Goal: Browse casually: Explore the website without a specific task or goal

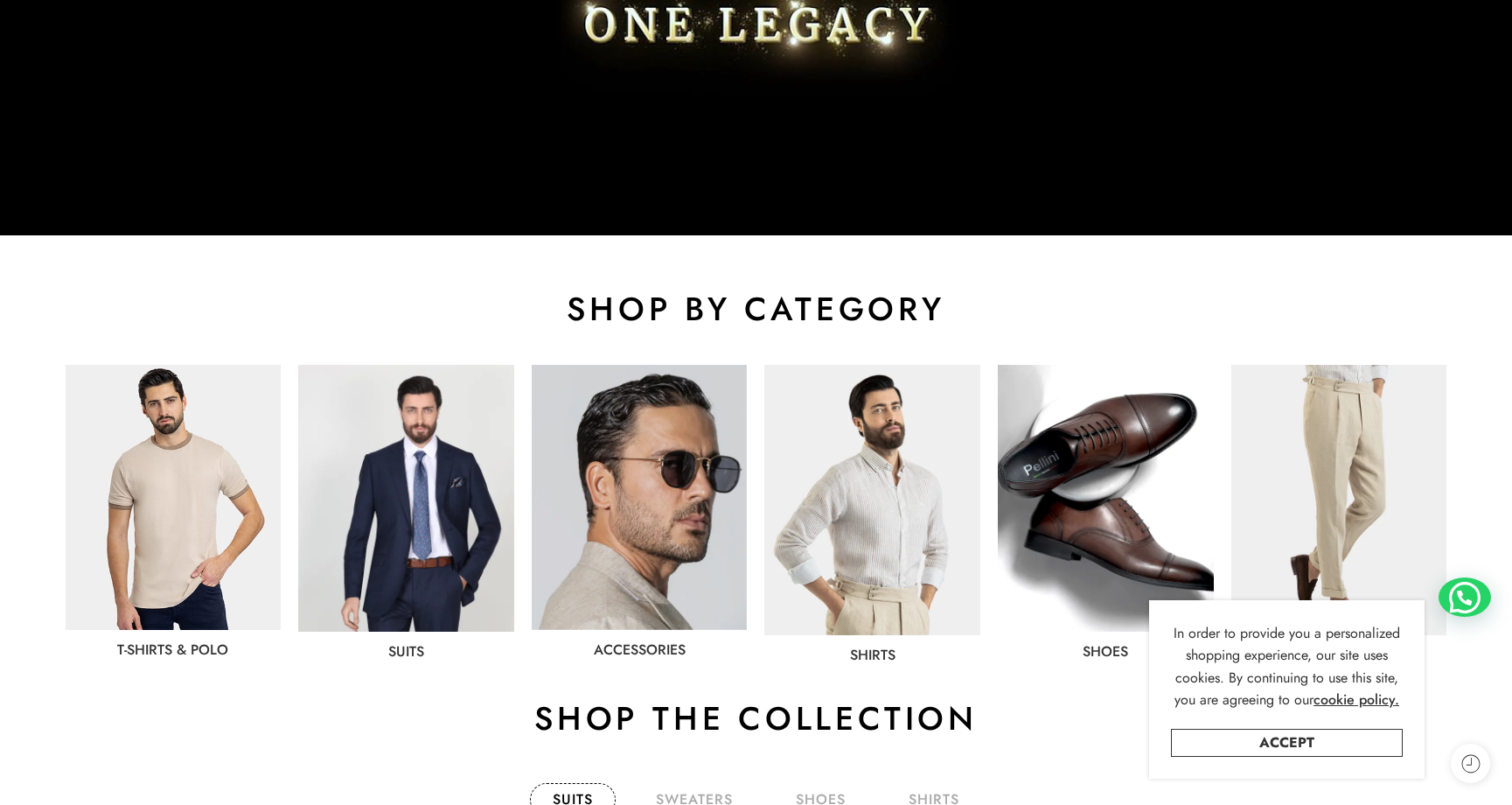
scroll to position [883, 0]
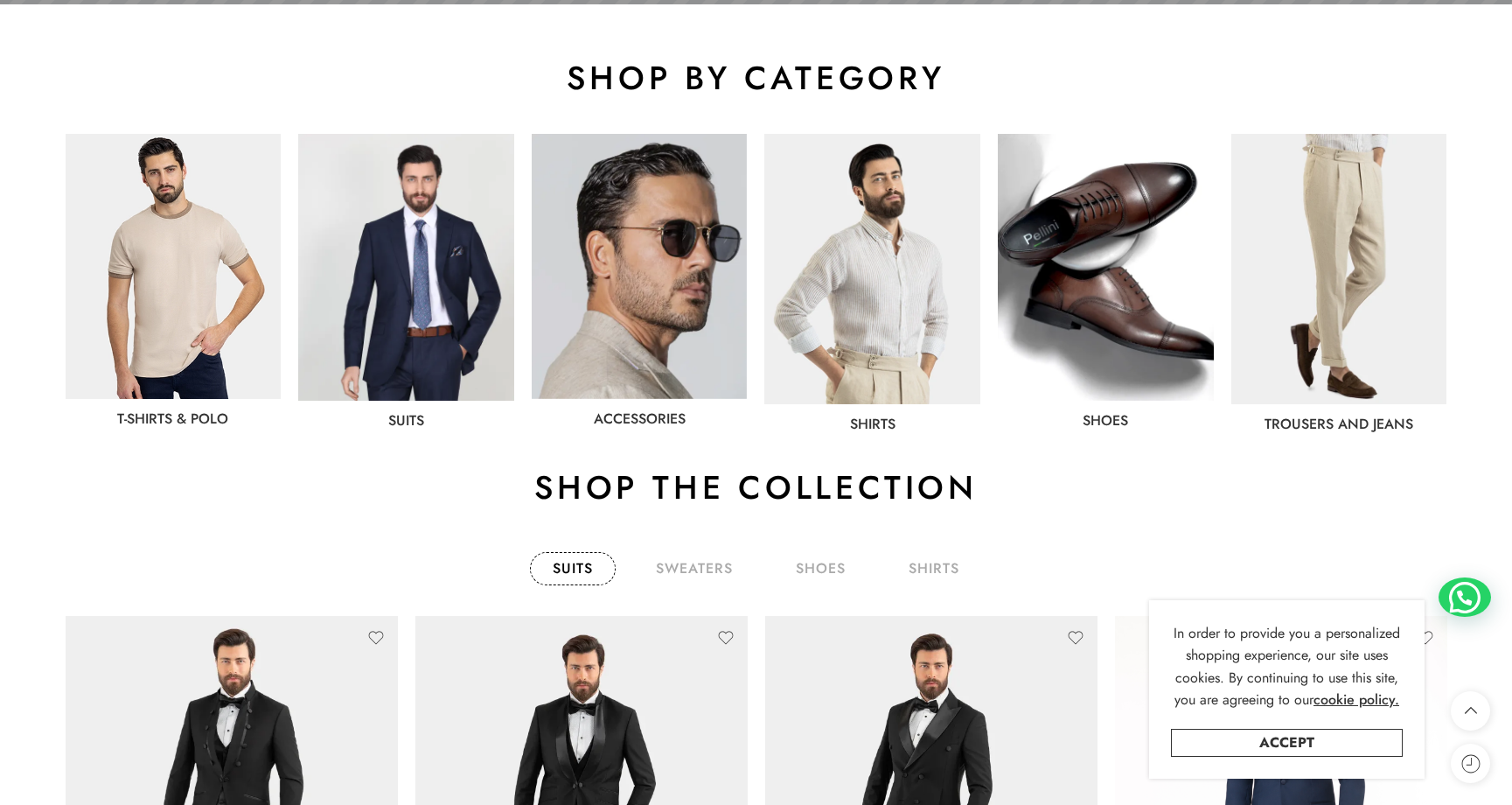
click at [412, 306] on img at bounding box center [405, 267] width 216 height 267
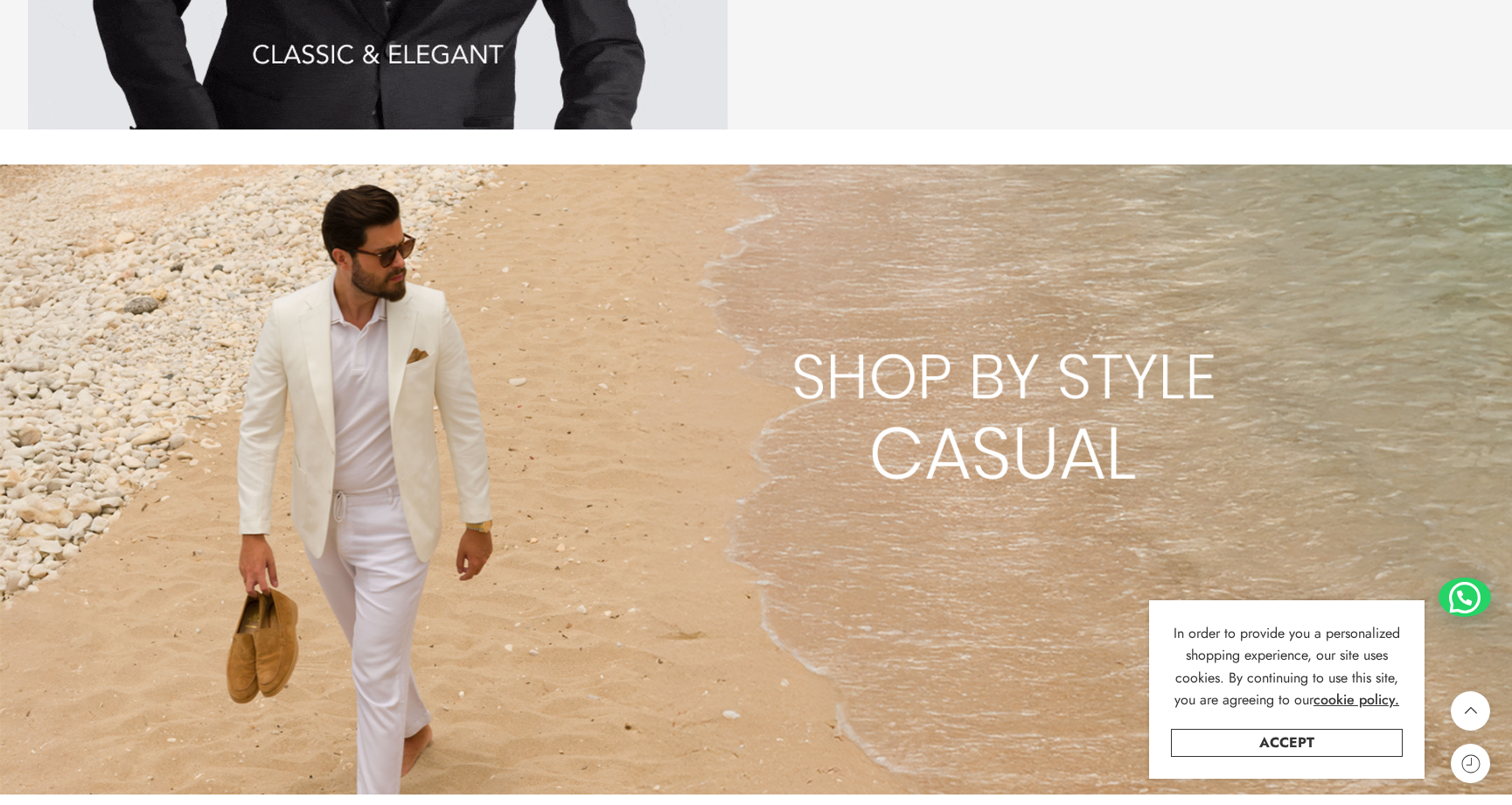
scroll to position [2661, 0]
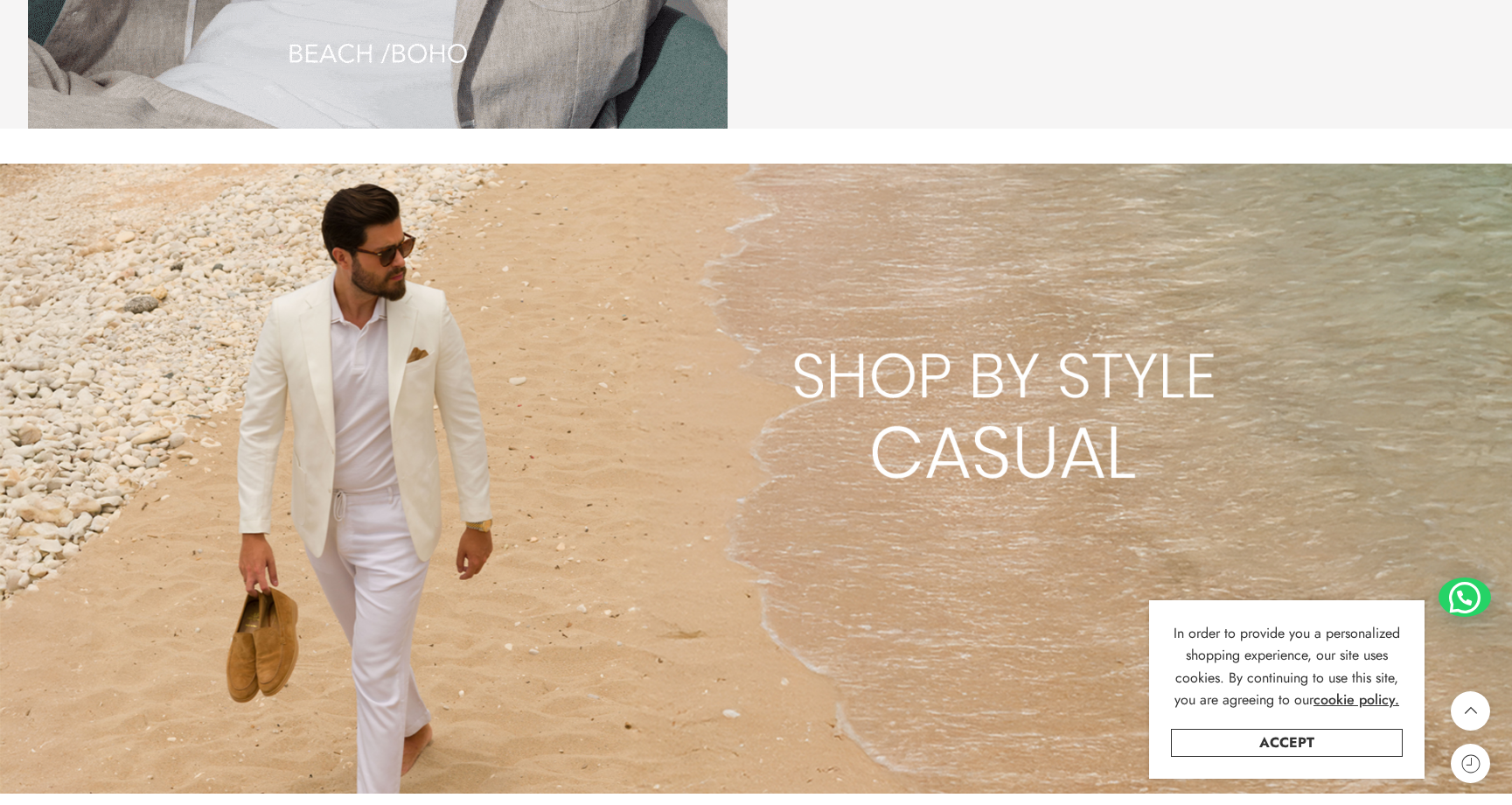
click at [380, 436] on img at bounding box center [756, 478] width 1512 height 630
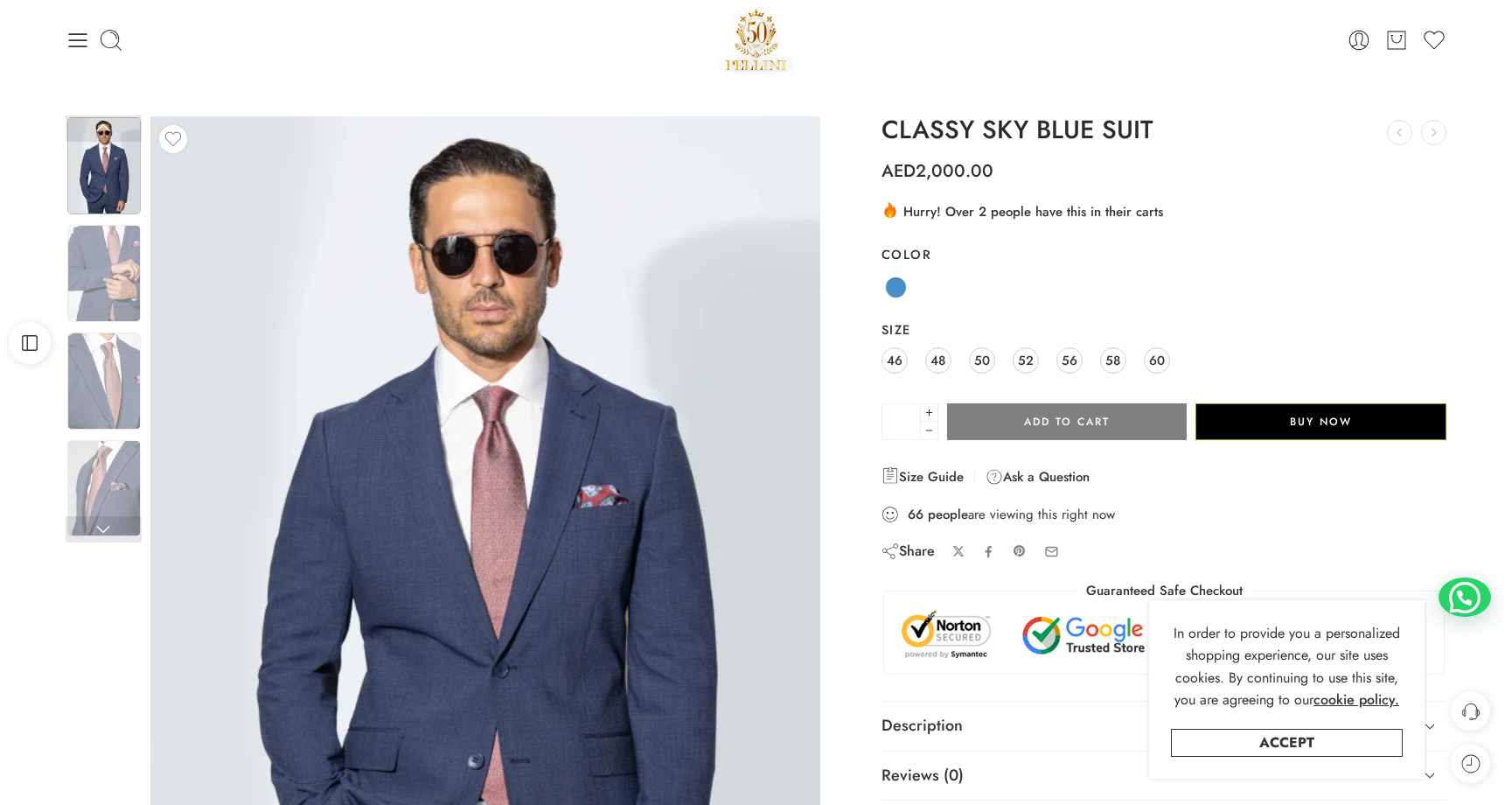
scroll to position [25, 0]
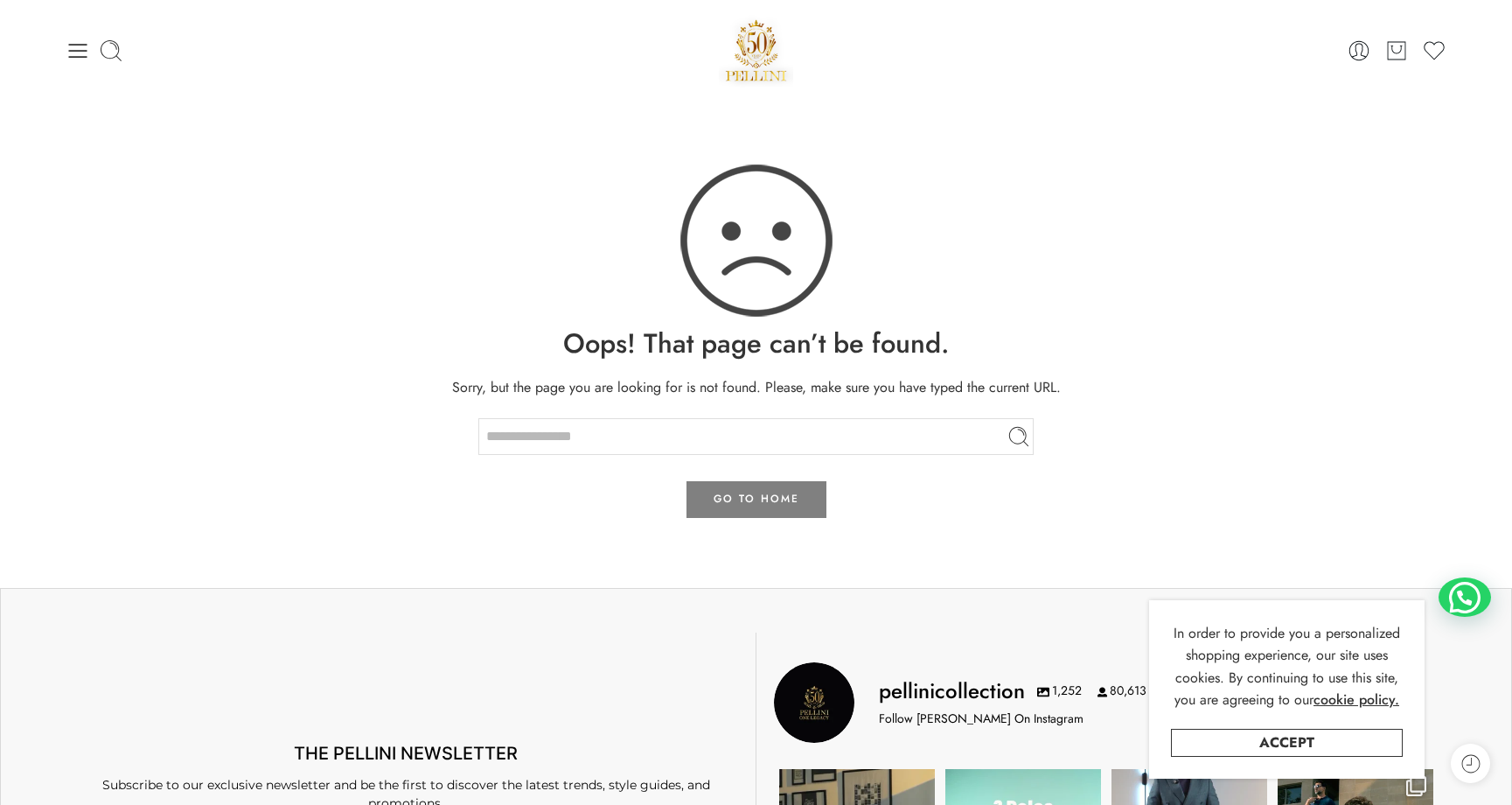
click at [751, 47] on img at bounding box center [756, 50] width 75 height 74
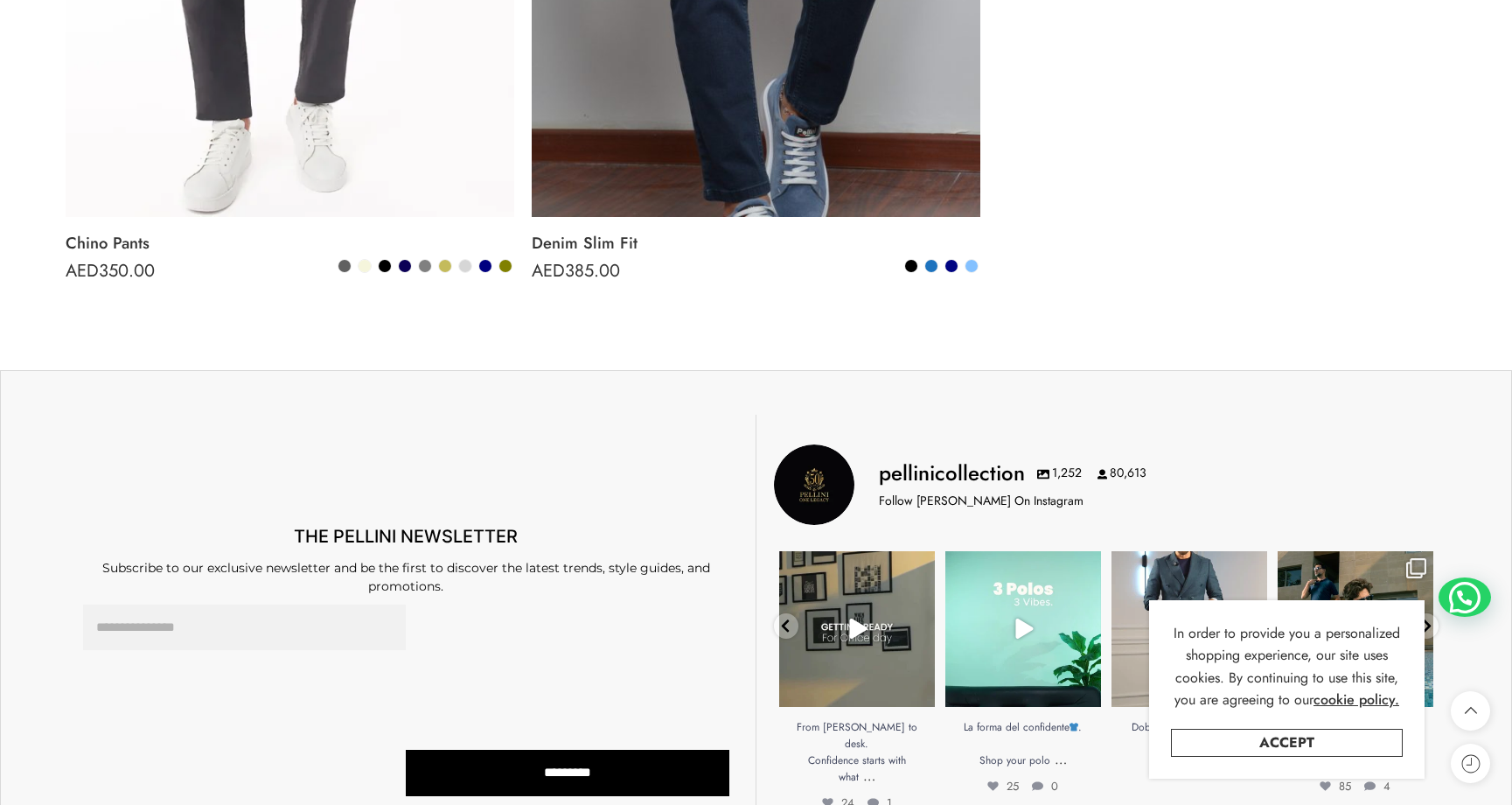
scroll to position [3026, 0]
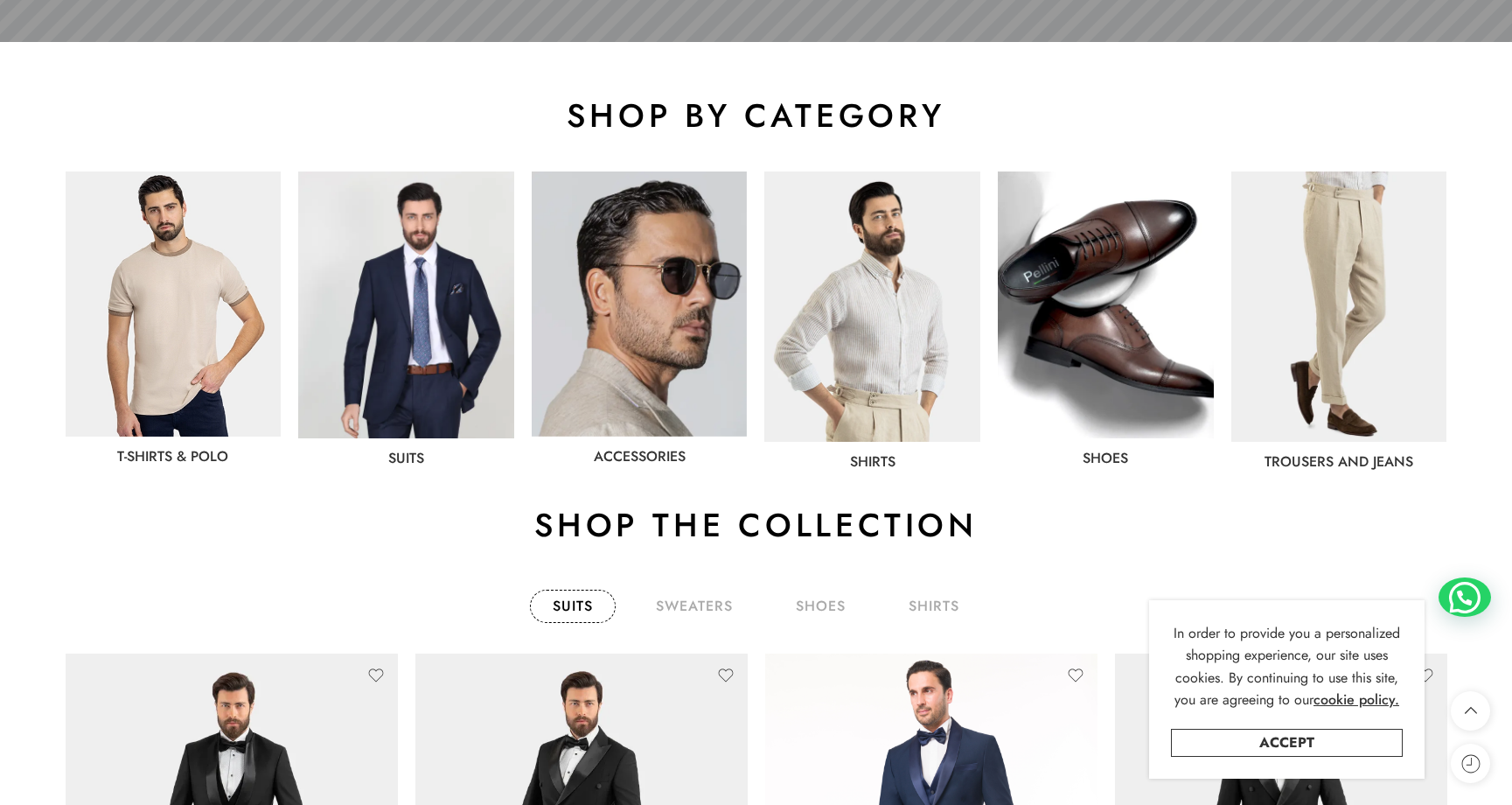
scroll to position [849, 0]
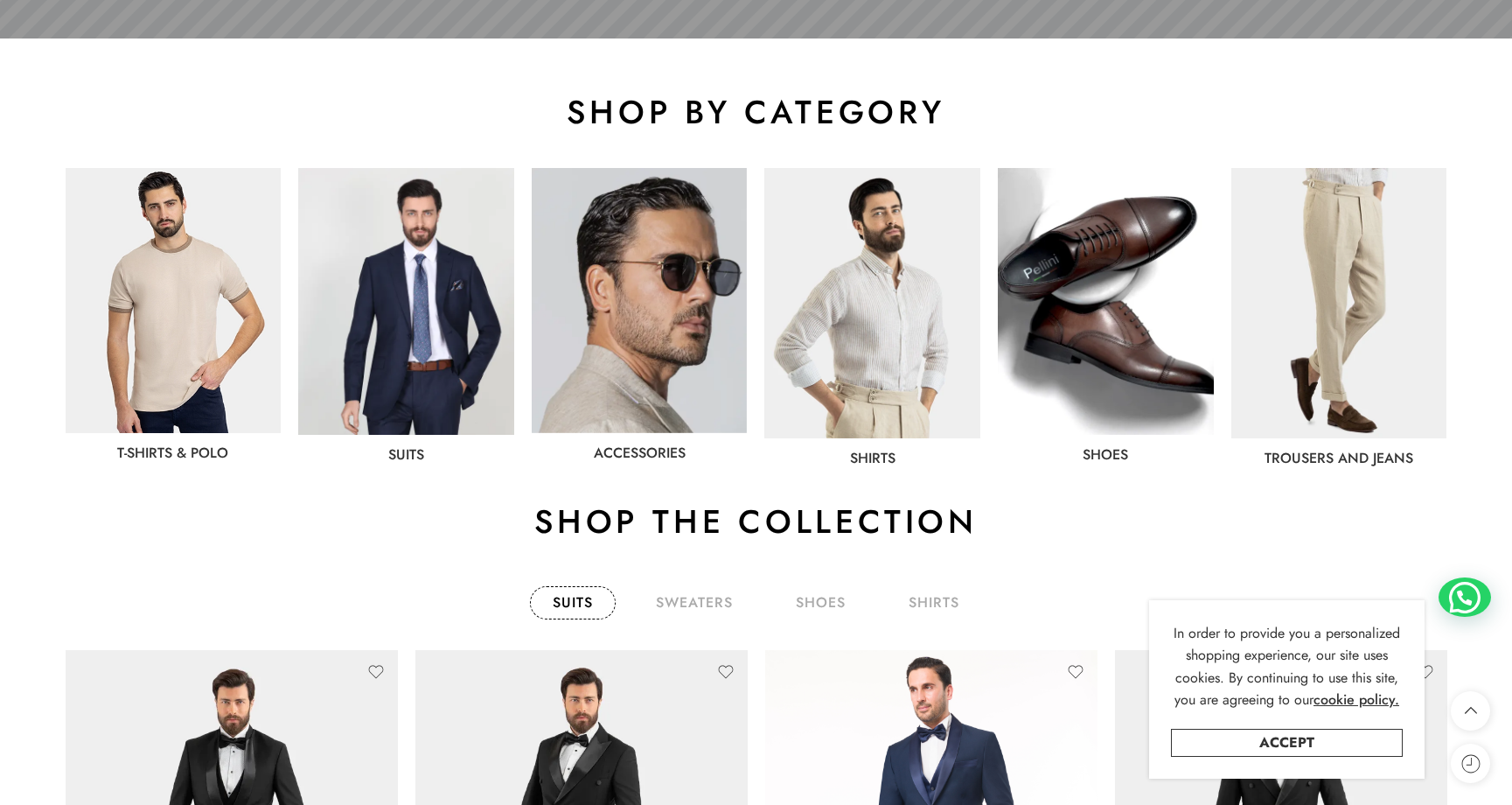
click at [420, 338] on img at bounding box center [405, 301] width 216 height 267
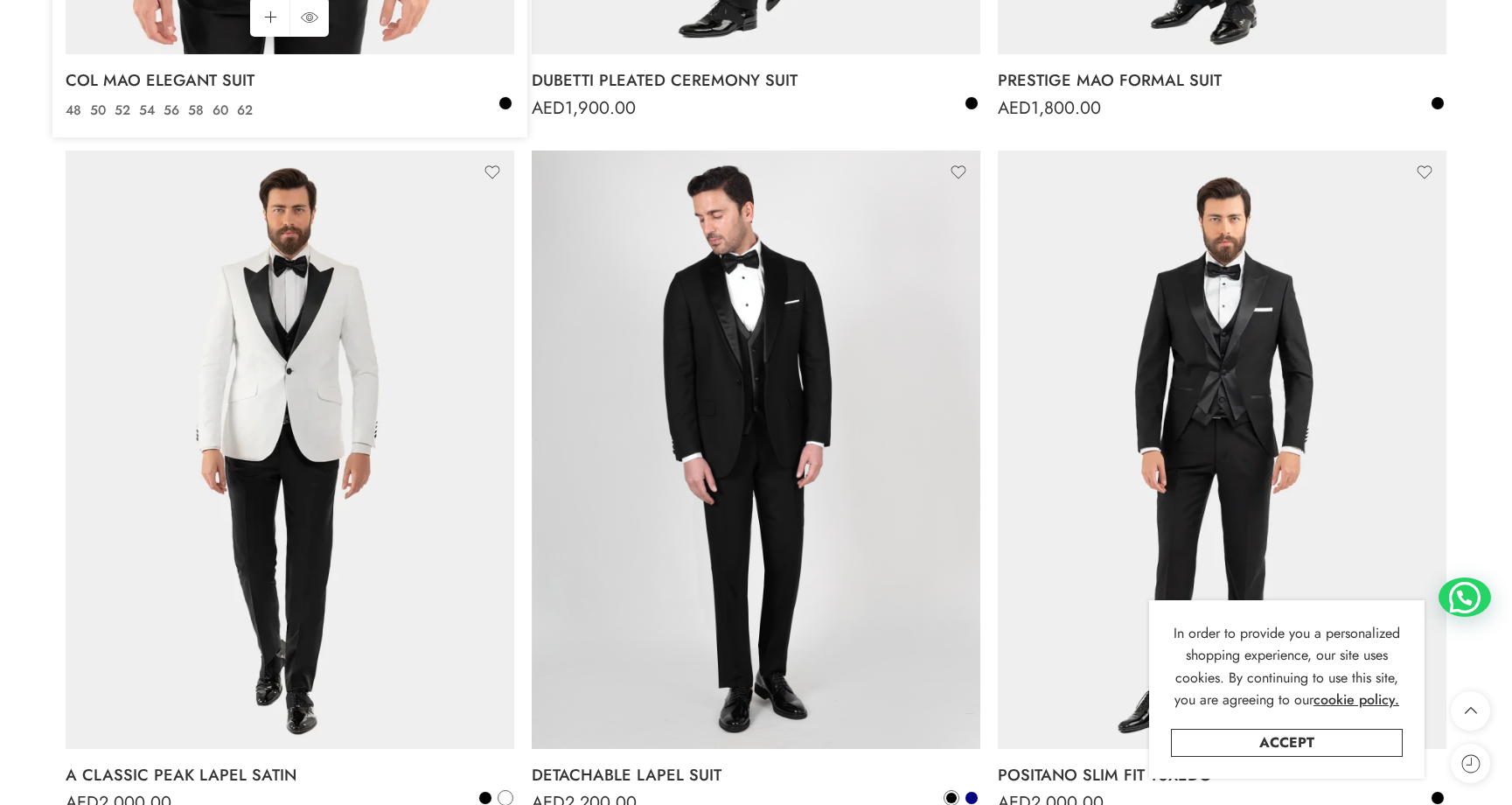
scroll to position [926, 0]
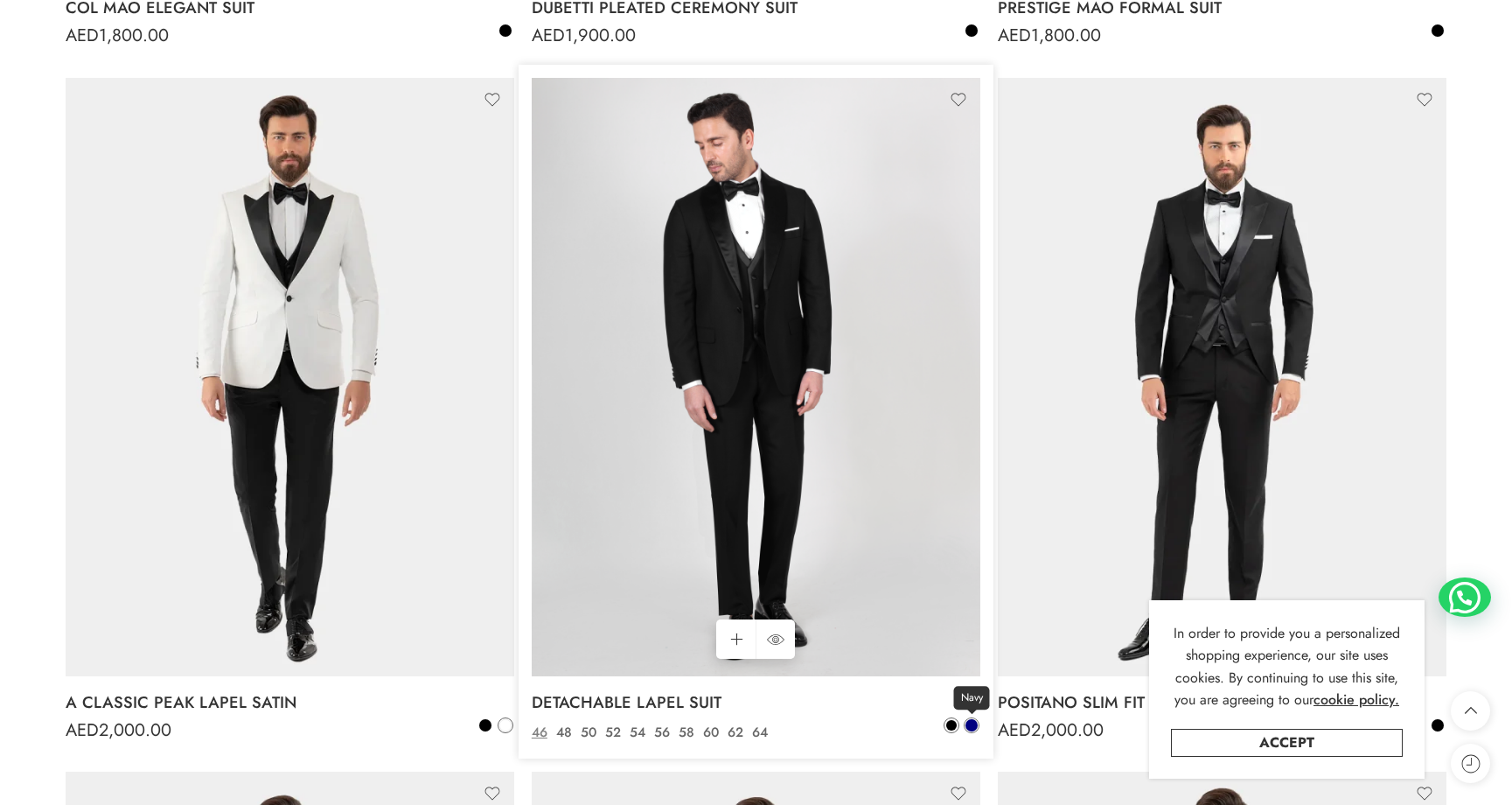
click at [973, 721] on span at bounding box center [971, 725] width 13 height 13
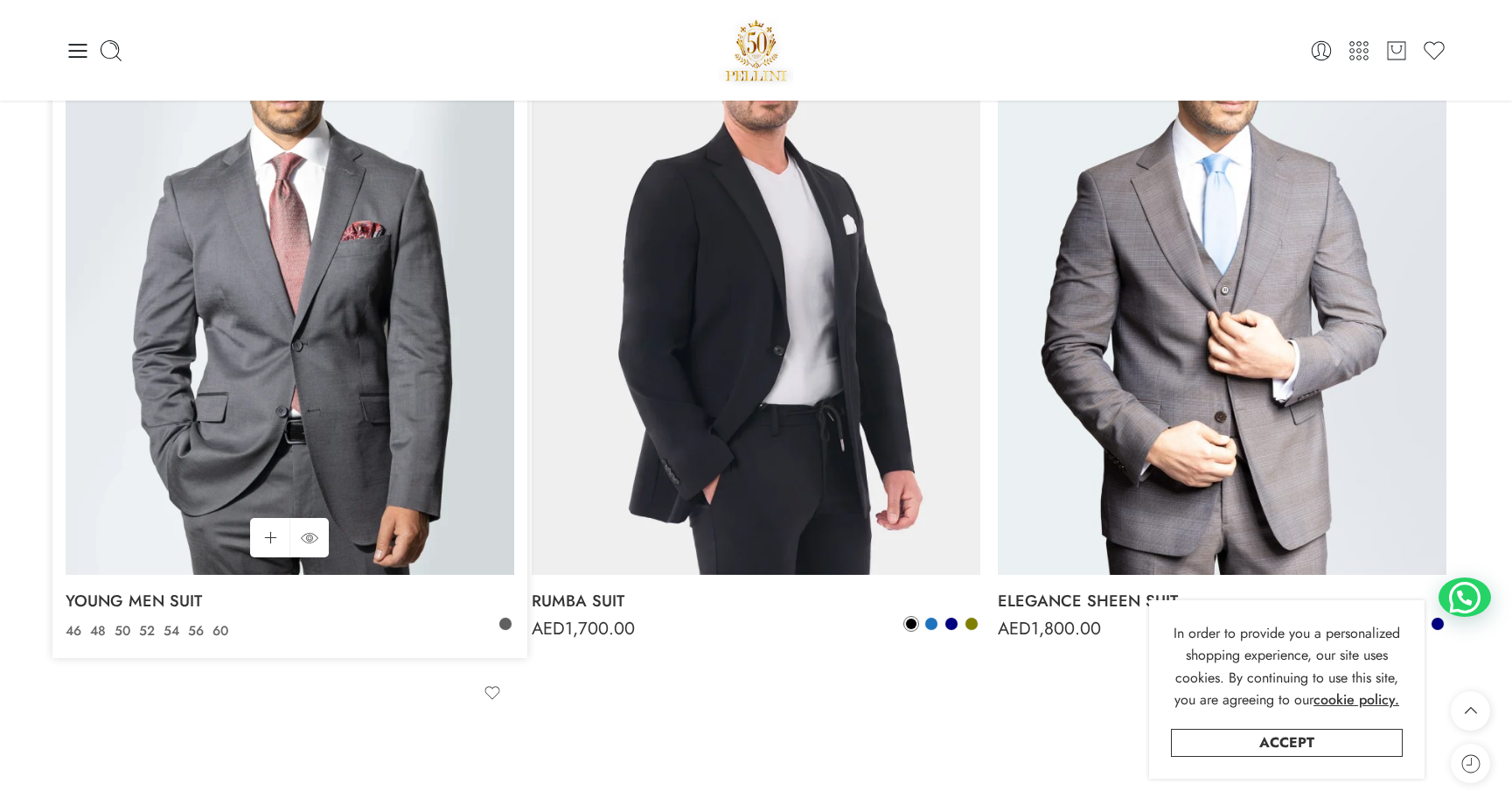
scroll to position [3094, 0]
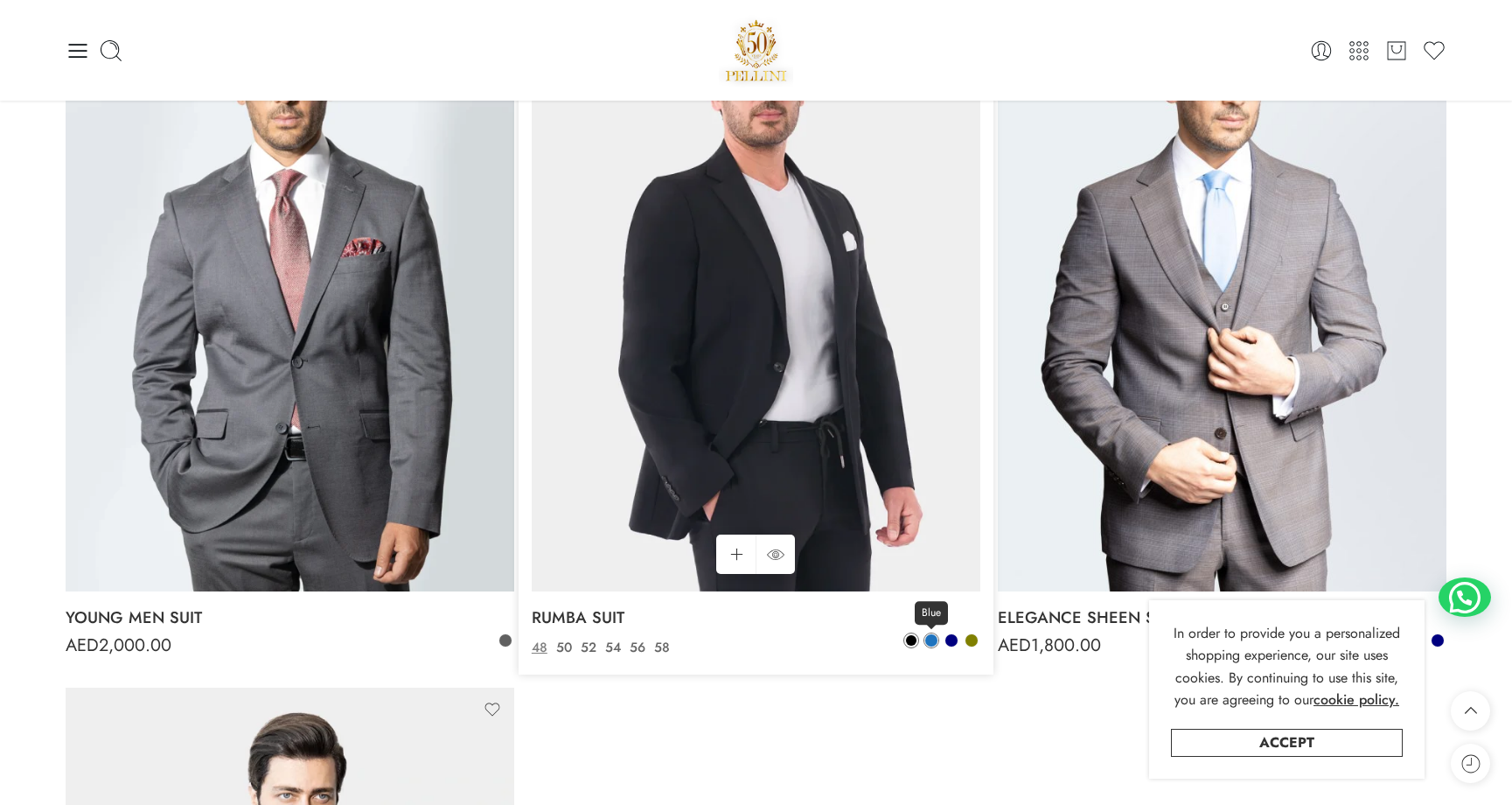
click at [931, 639] on span at bounding box center [931, 640] width 13 height 13
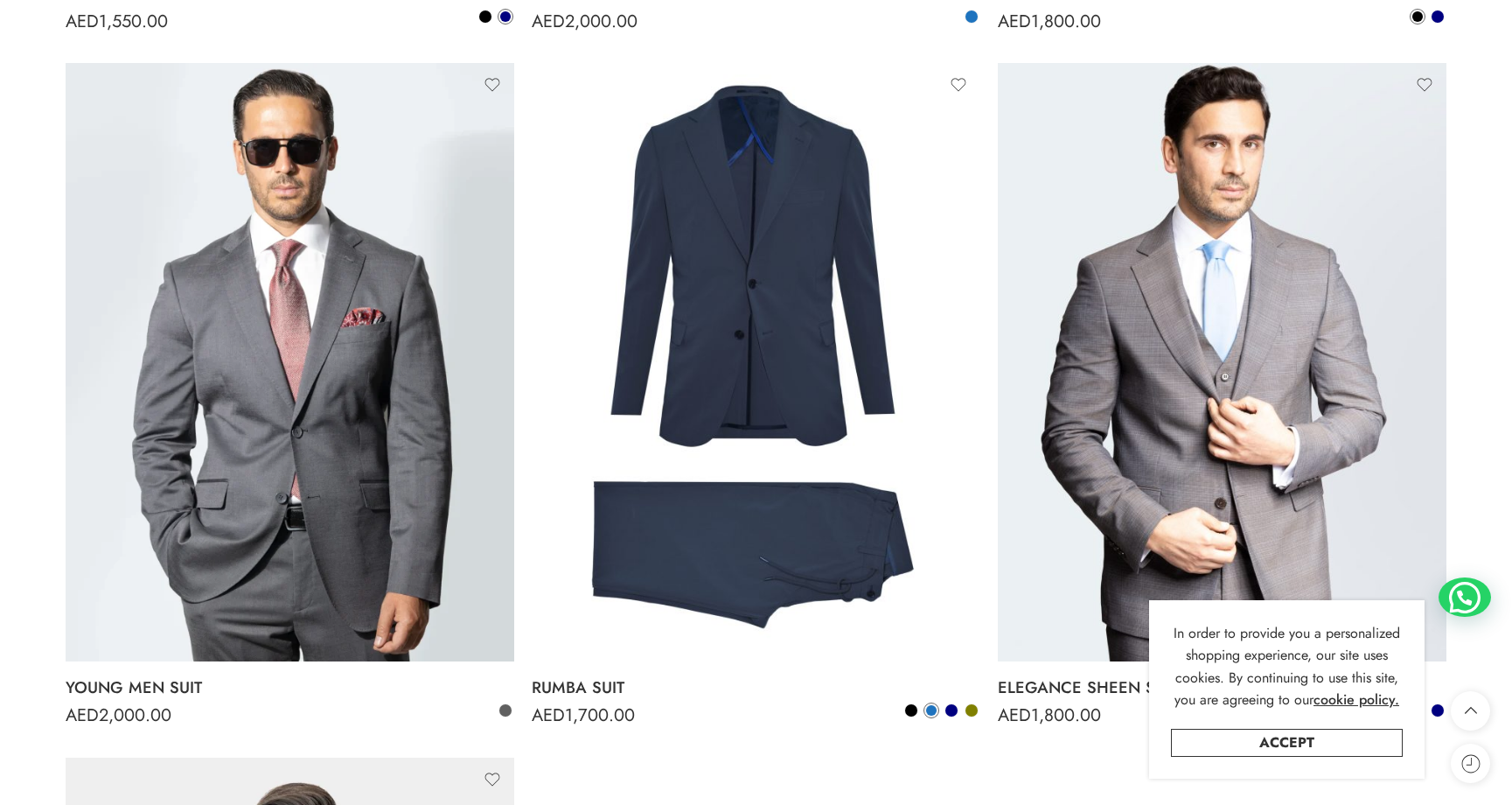
scroll to position [3112, 0]
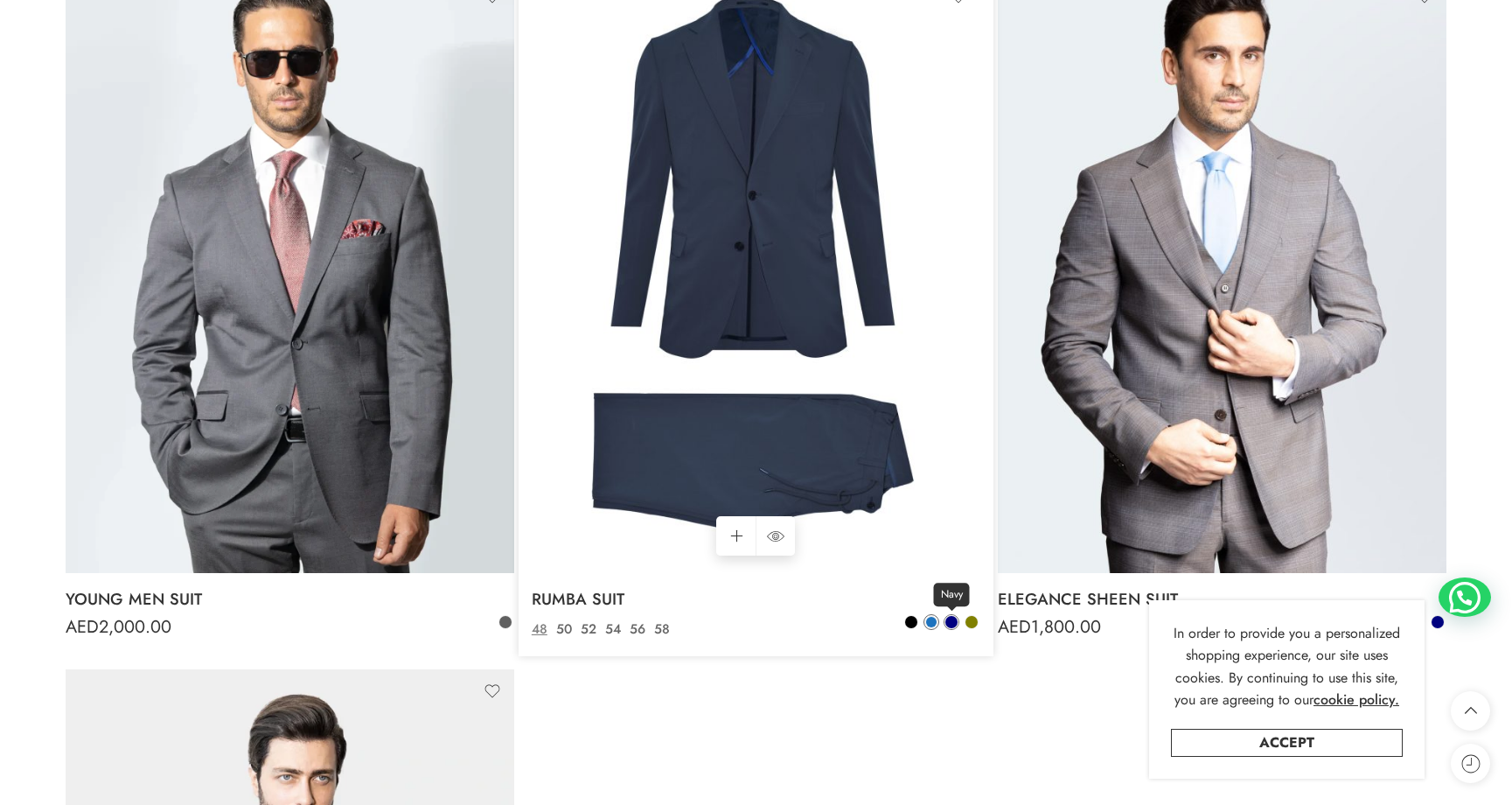
click at [953, 623] on span at bounding box center [951, 621] width 13 height 13
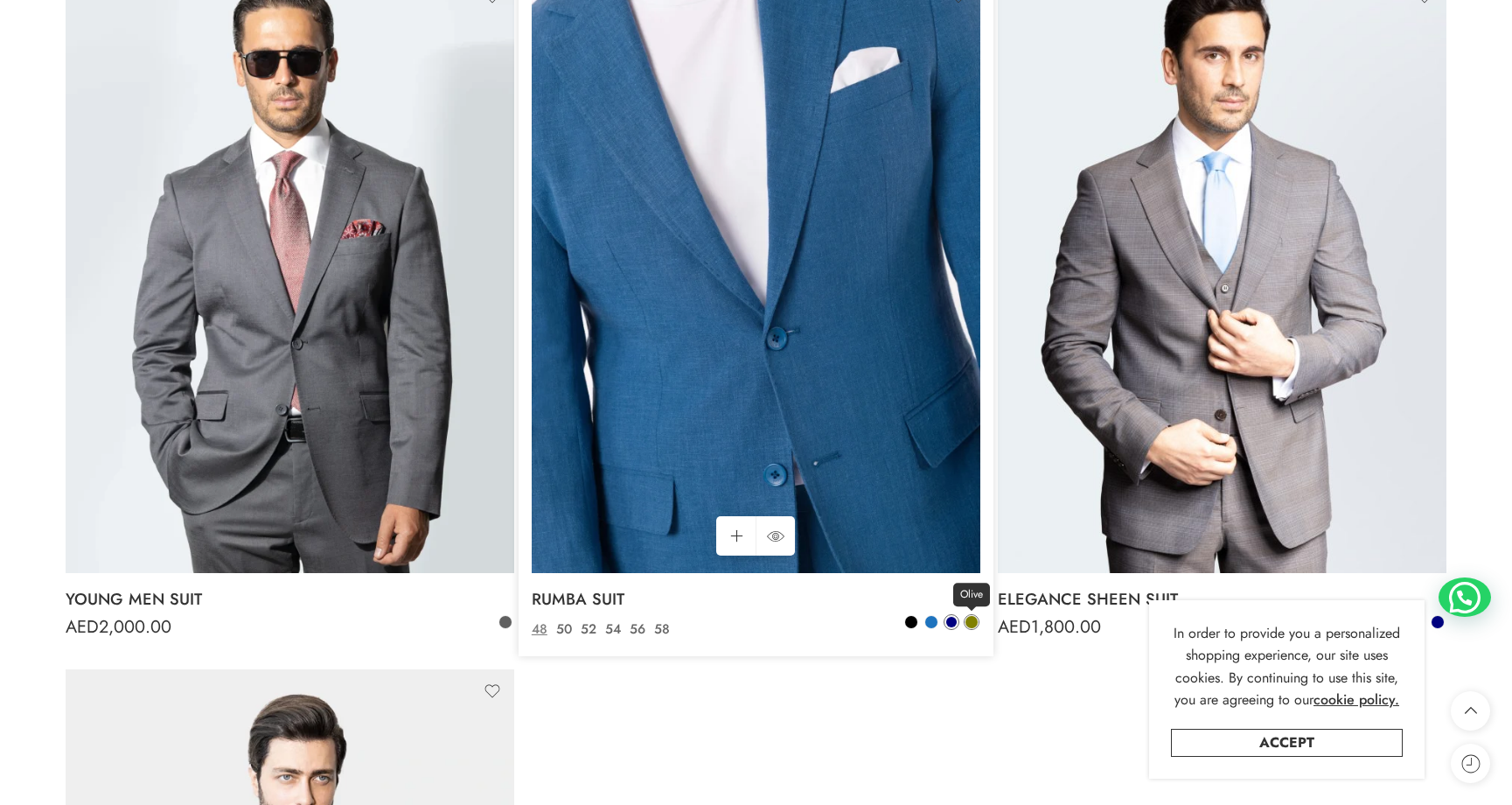
click at [969, 625] on span at bounding box center [971, 621] width 13 height 13
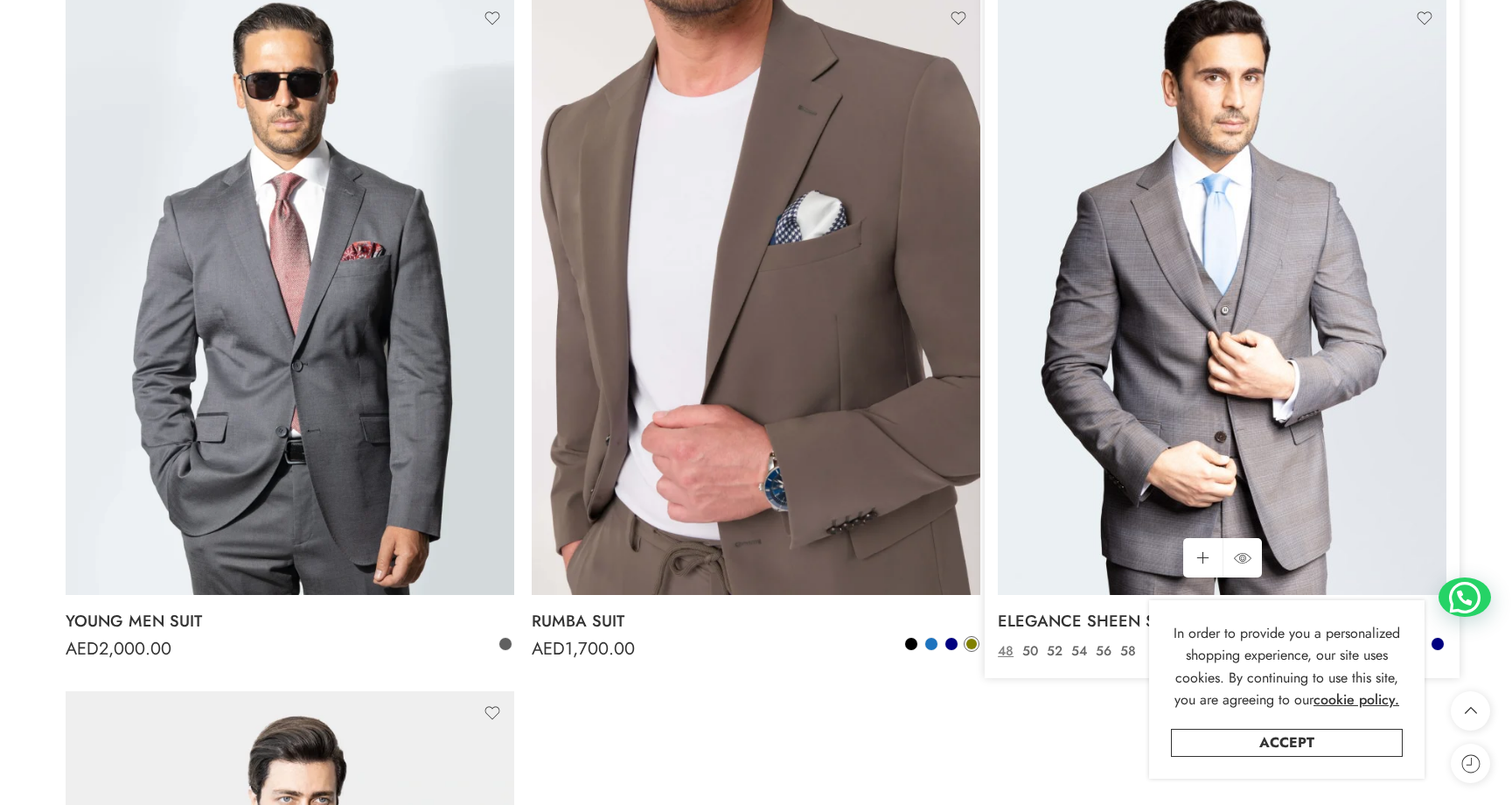
scroll to position [3174, 0]
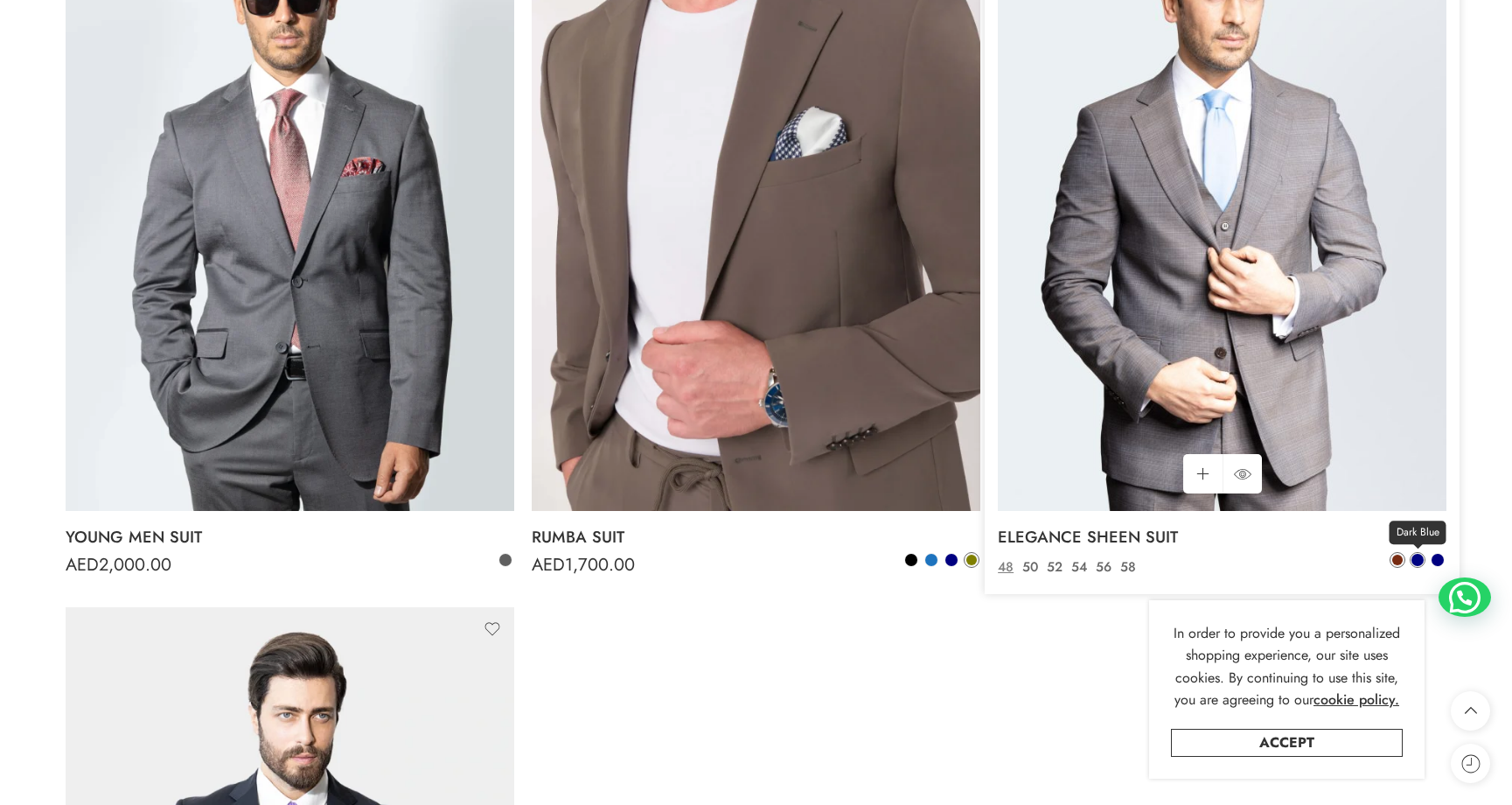
click at [1414, 560] on span at bounding box center [1417, 560] width 13 height 13
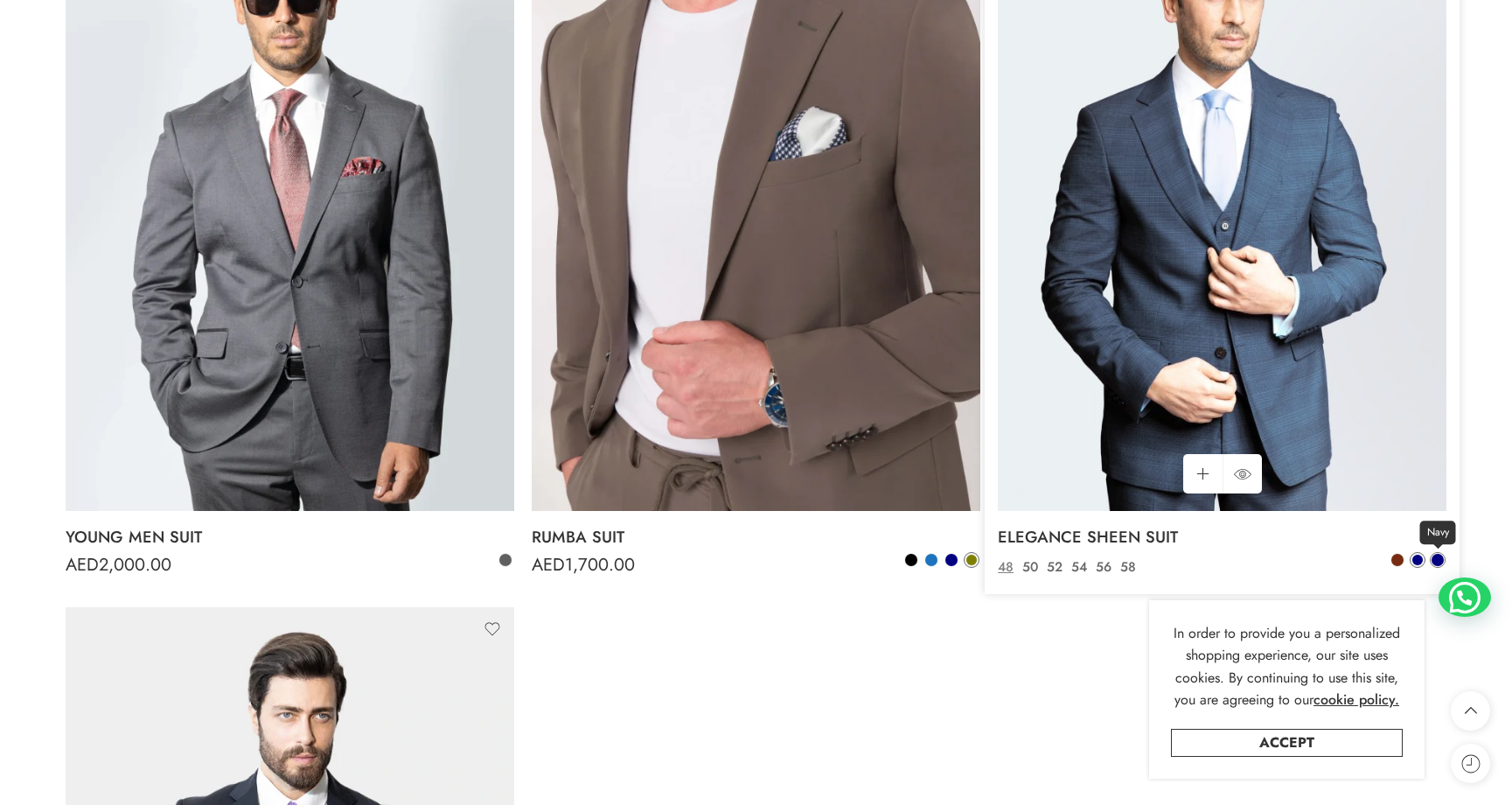
click at [1433, 559] on span at bounding box center [1438, 560] width 13 height 13
click at [1416, 560] on span at bounding box center [1417, 560] width 13 height 13
click at [1435, 561] on span at bounding box center [1438, 560] width 13 height 13
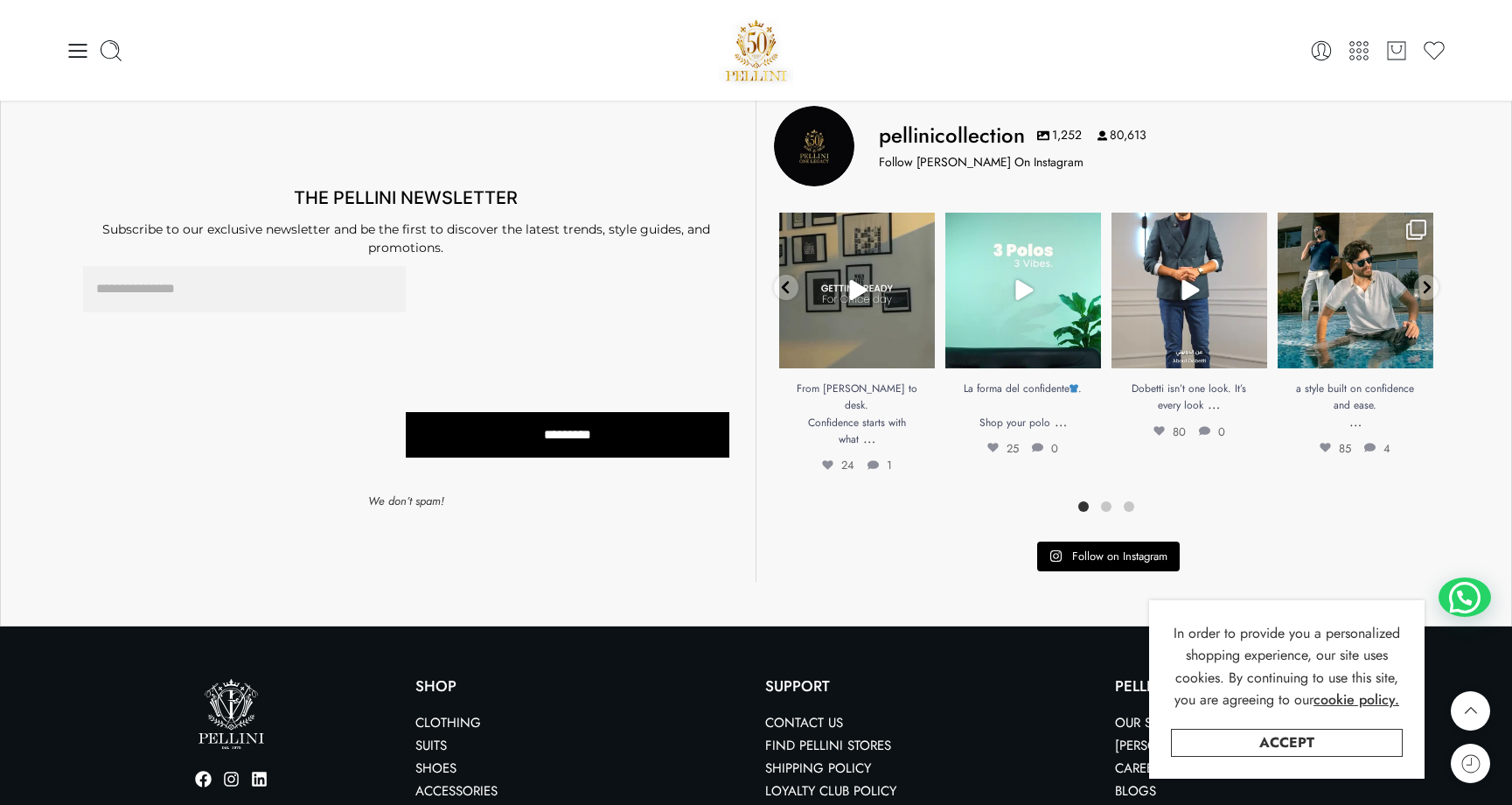
scroll to position [5070, 0]
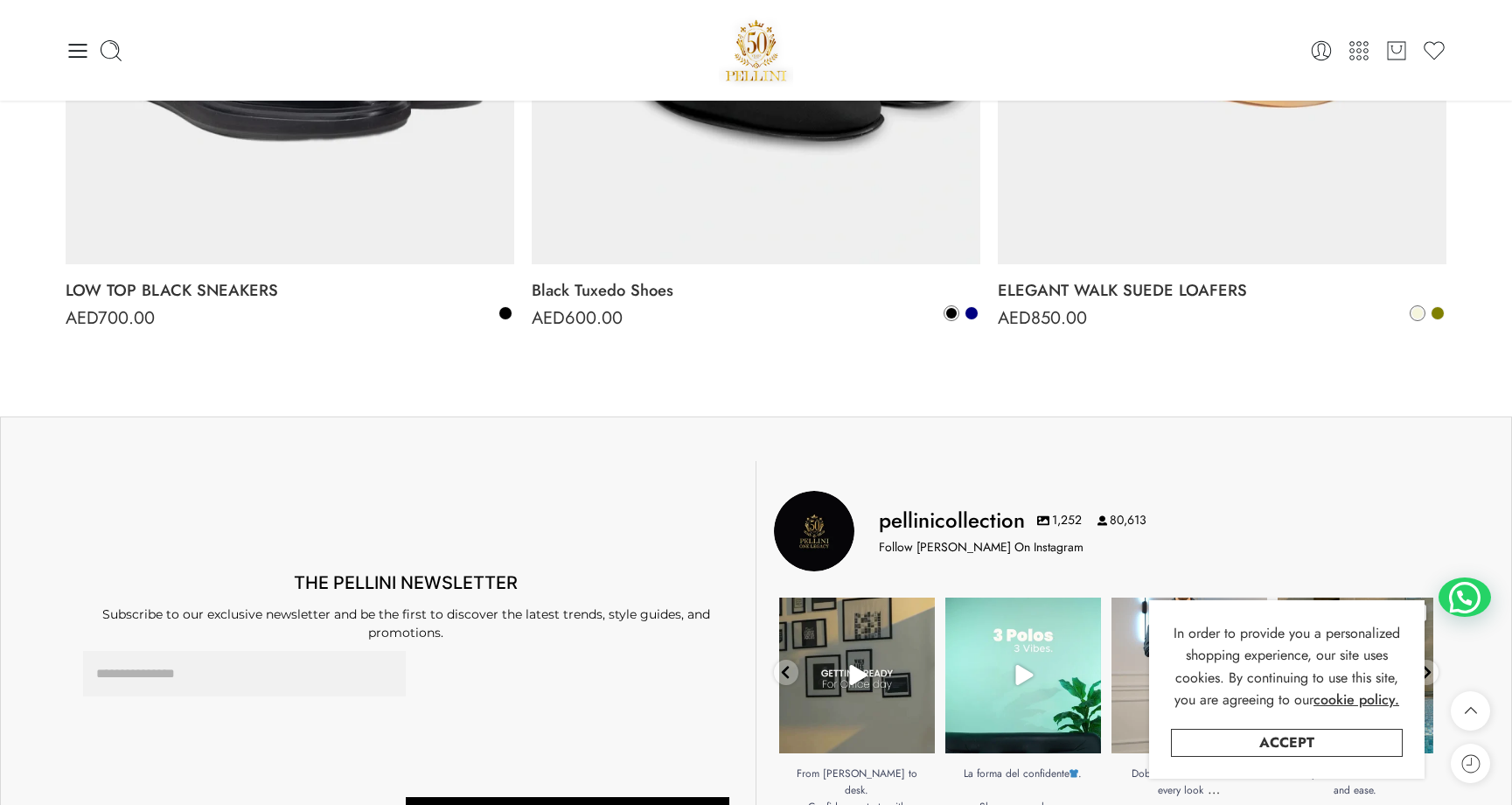
scroll to position [2657, 0]
